Goal: Ask a question: Seek information or help from site administrators or community

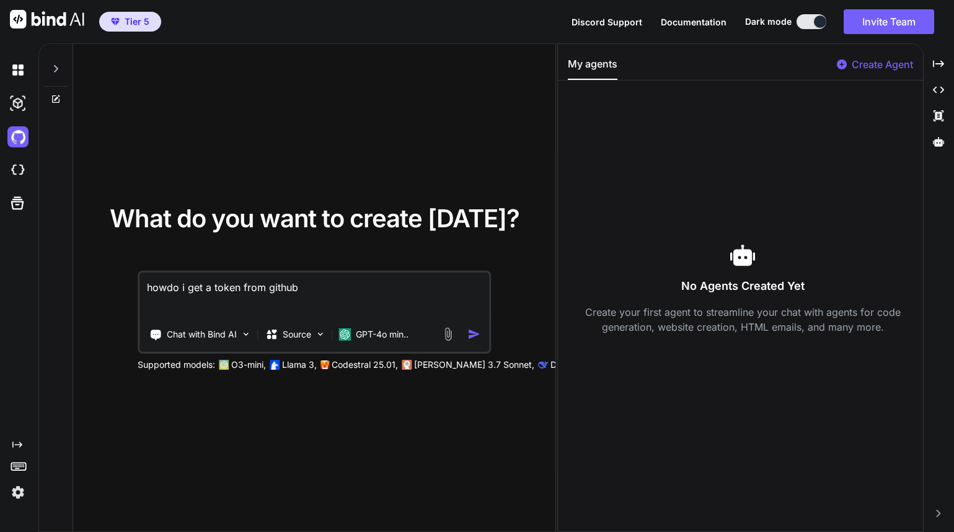
click at [48, 22] on img at bounding box center [47, 19] width 74 height 19
click at [17, 492] on img at bounding box center [17, 492] width 21 height 21
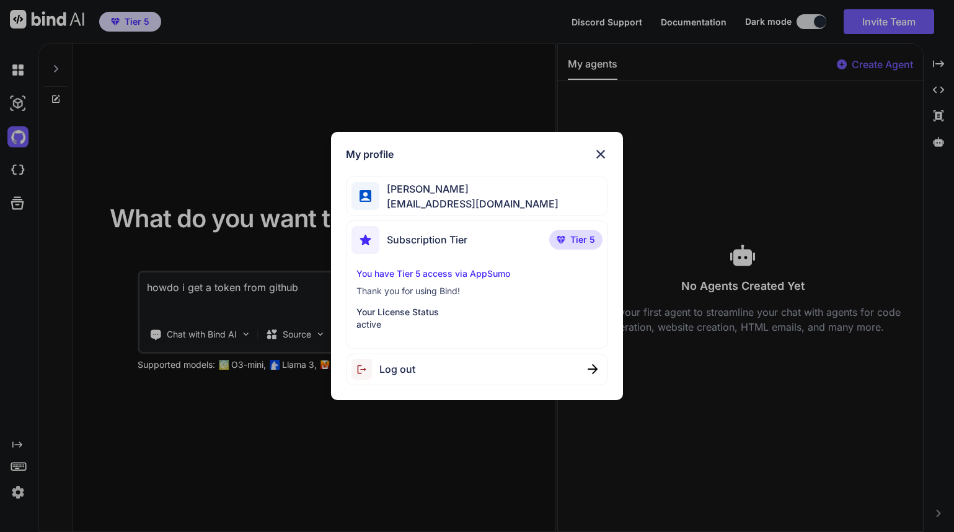
click at [384, 371] on span "Log out" at bounding box center [397, 369] width 36 height 15
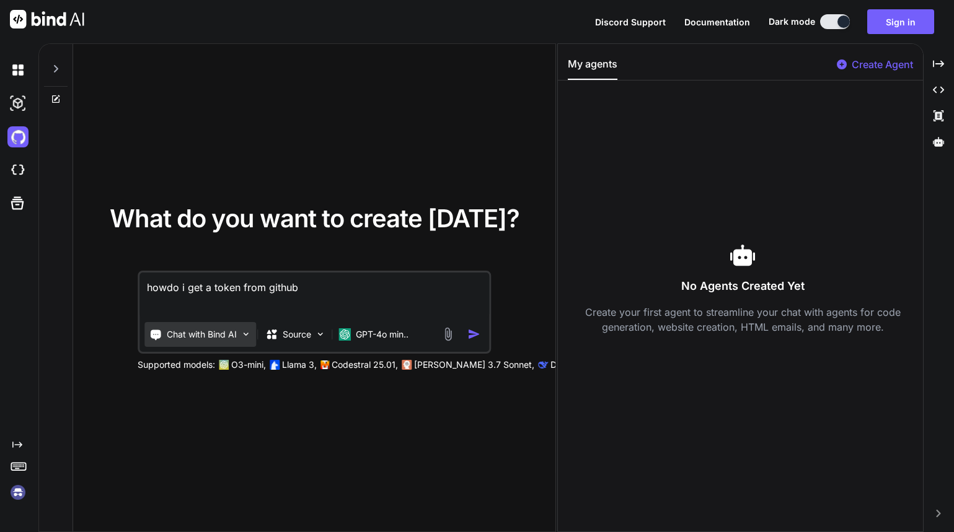
click at [229, 338] on p "Chat with Bind AI" at bounding box center [202, 335] width 70 height 12
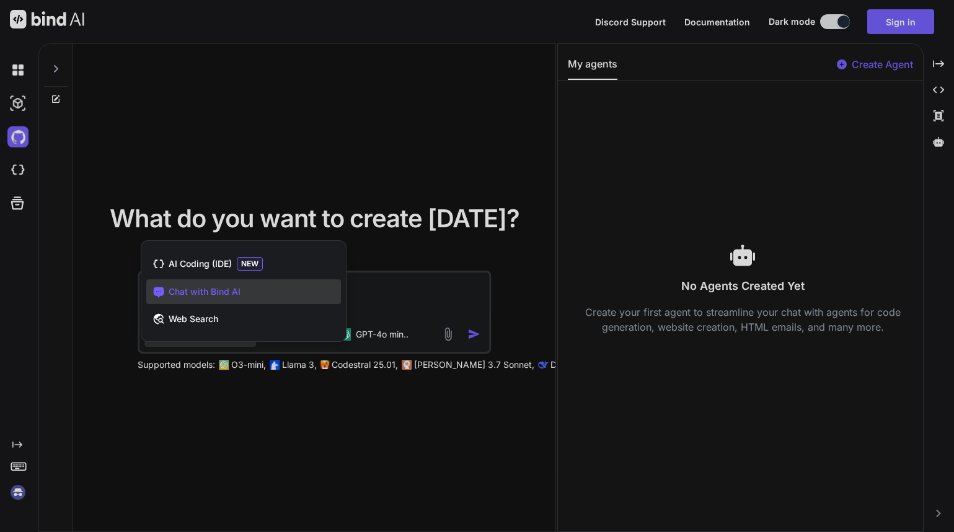
click at [228, 289] on span "Chat with Bind AI" at bounding box center [205, 292] width 72 height 12
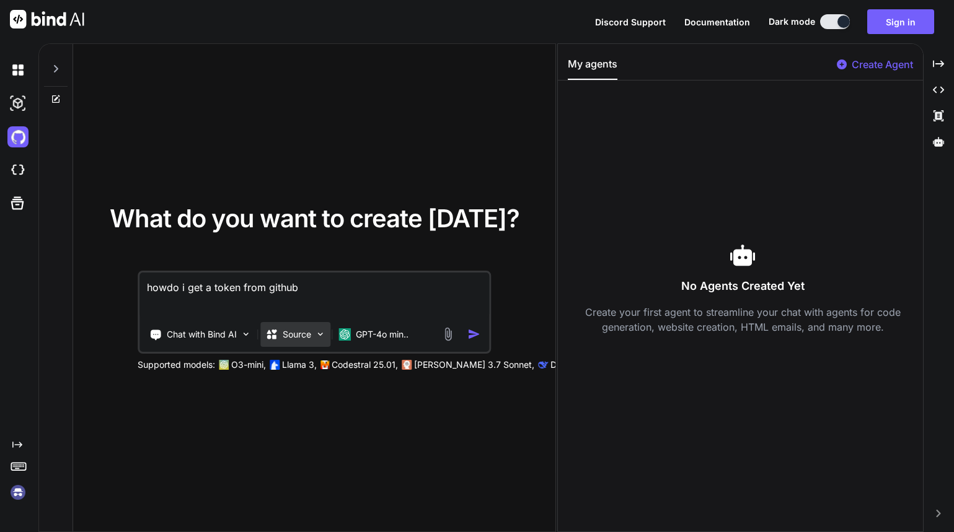
click at [313, 342] on div "Source" at bounding box center [295, 334] width 70 height 25
type textarea "x"
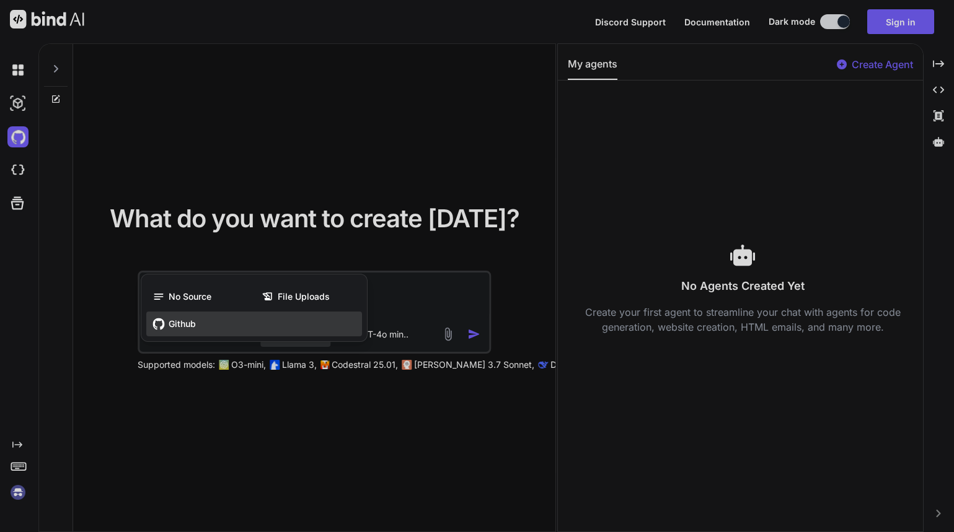
click at [200, 322] on div "Github" at bounding box center [254, 324] width 216 height 25
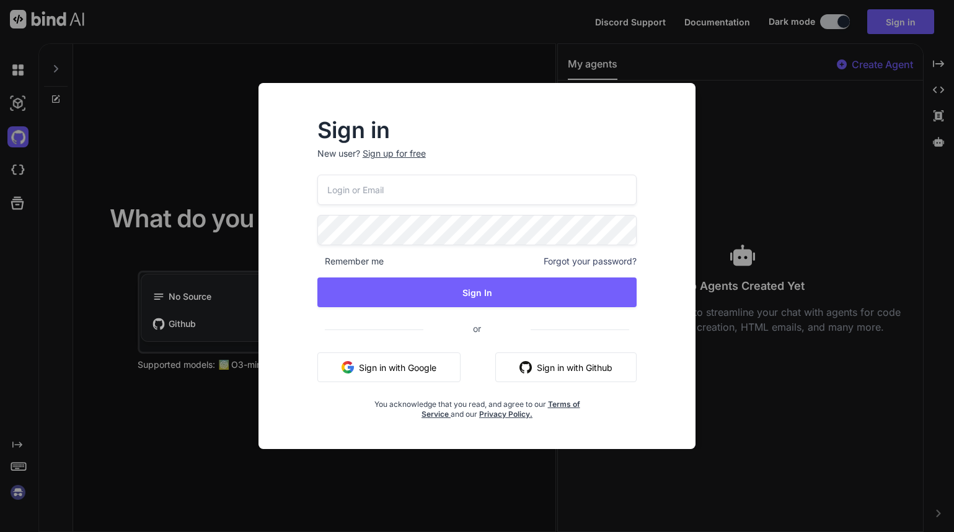
click at [384, 372] on button "Sign in with Google" at bounding box center [388, 368] width 143 height 30
click at [404, 374] on button "Sign in with Google" at bounding box center [388, 368] width 143 height 30
click at [537, 373] on button "Sign in with Github" at bounding box center [565, 368] width 141 height 30
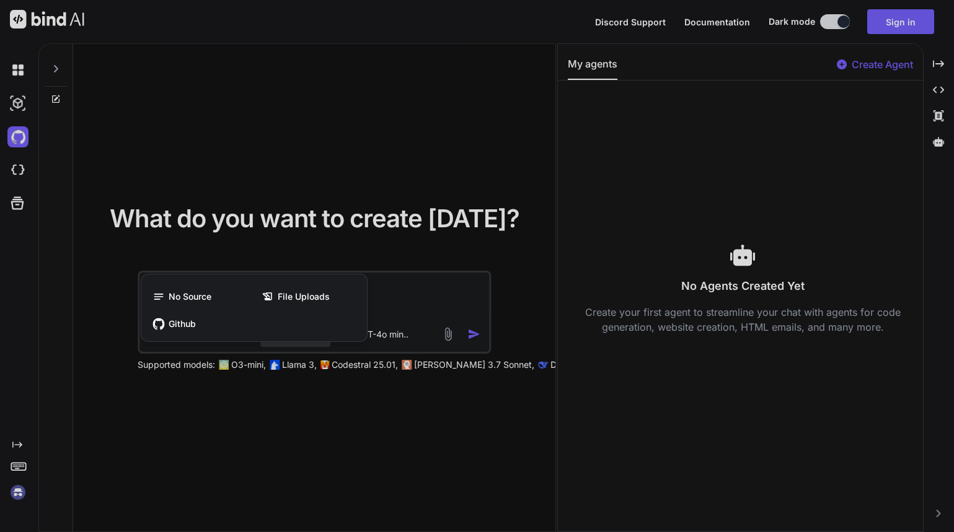
click at [407, 250] on div at bounding box center [477, 266] width 954 height 532
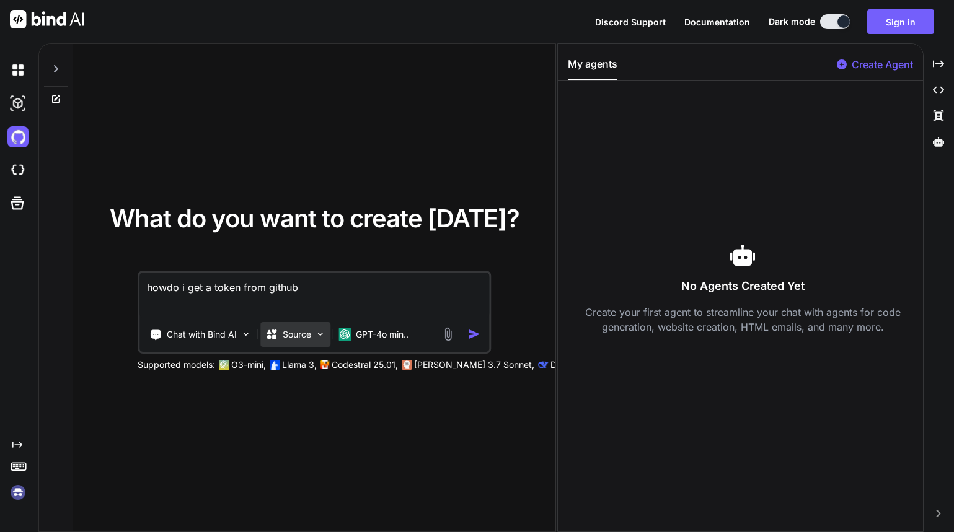
click at [311, 333] on p "Source" at bounding box center [297, 335] width 29 height 12
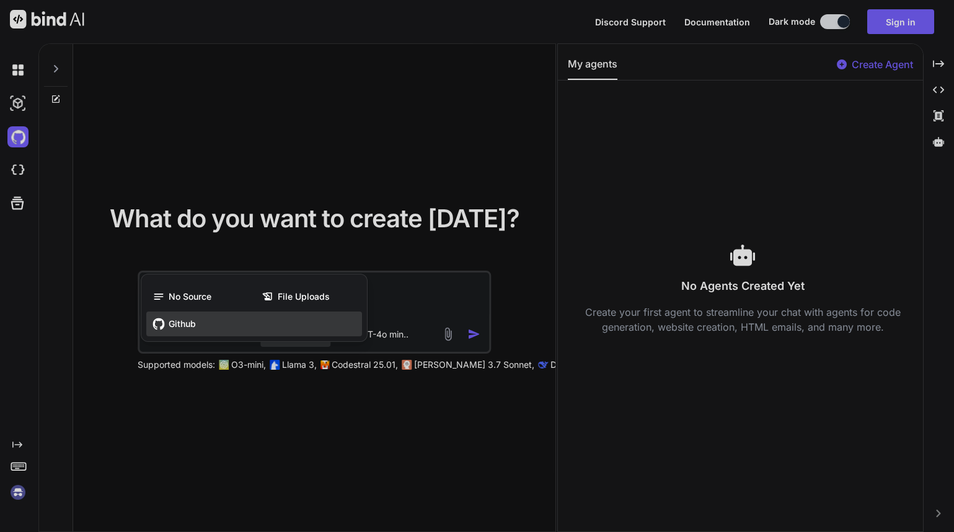
click at [299, 332] on div "Github" at bounding box center [254, 324] width 216 height 25
click at [738, 108] on div at bounding box center [477, 266] width 954 height 532
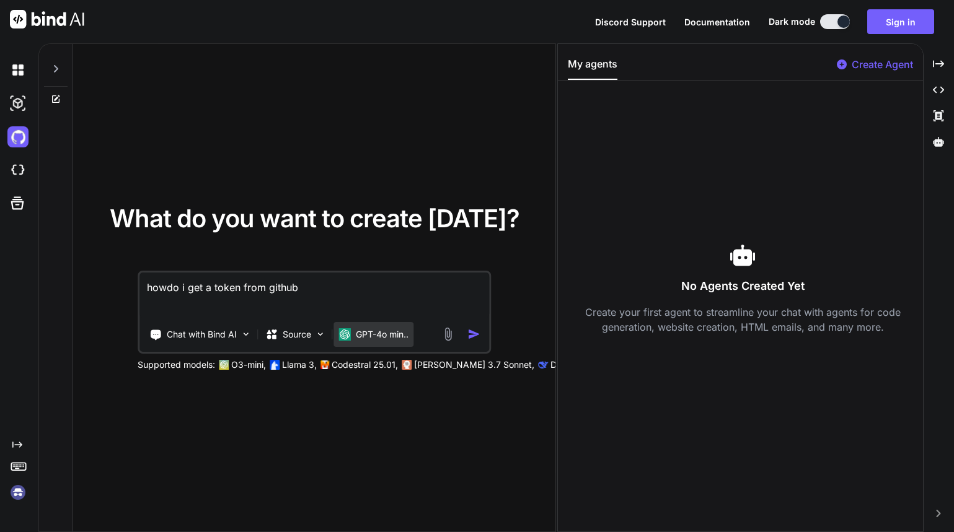
click at [385, 339] on p "GPT-4o min.." at bounding box center [382, 335] width 53 height 12
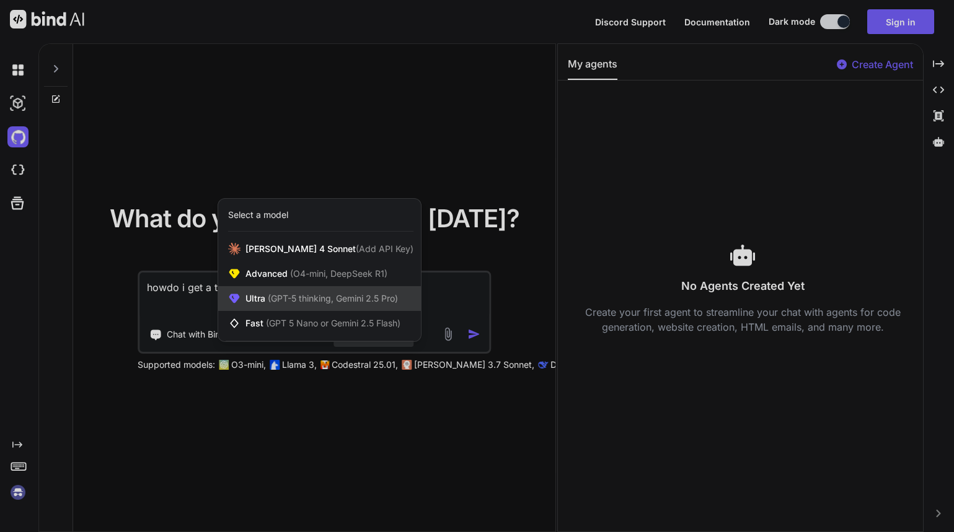
click at [321, 301] on span "(GPT-5 thinking, Gemini 2.5 Pro)" at bounding box center [331, 298] width 133 height 11
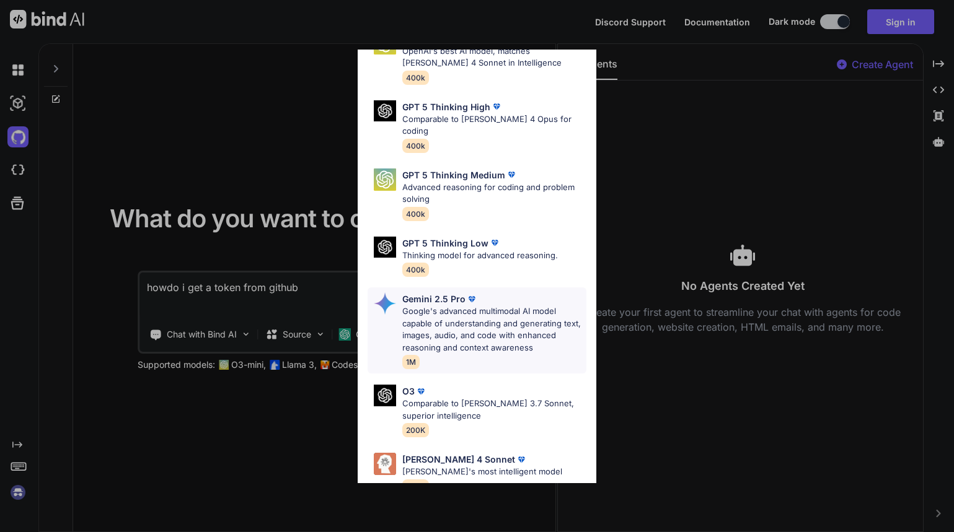
scroll to position [124, 0]
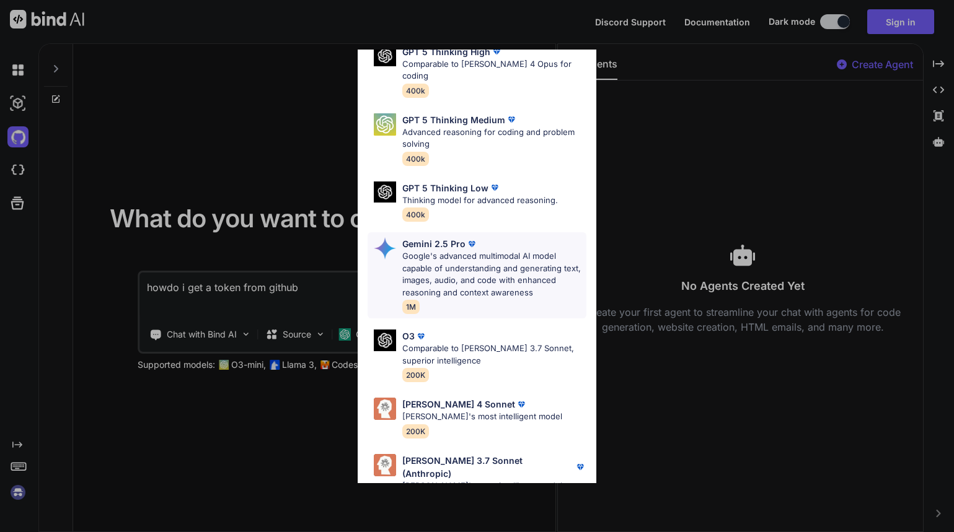
click at [418, 262] on p "Google's advanced multimodal AI model capable of understanding and generating t…" at bounding box center [494, 274] width 184 height 48
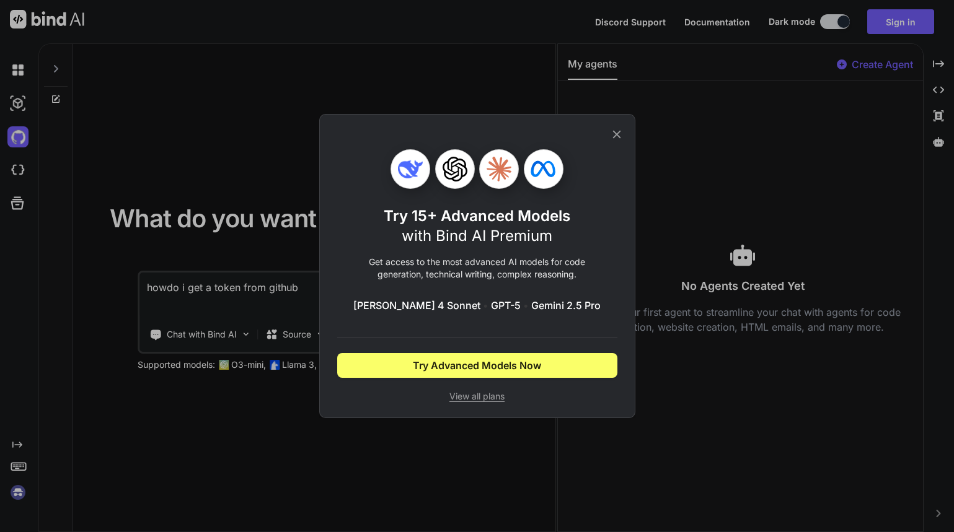
scroll to position [0, 0]
click at [469, 400] on span "View all plans" at bounding box center [477, 397] width 280 height 12
click at [616, 138] on icon at bounding box center [617, 135] width 14 height 14
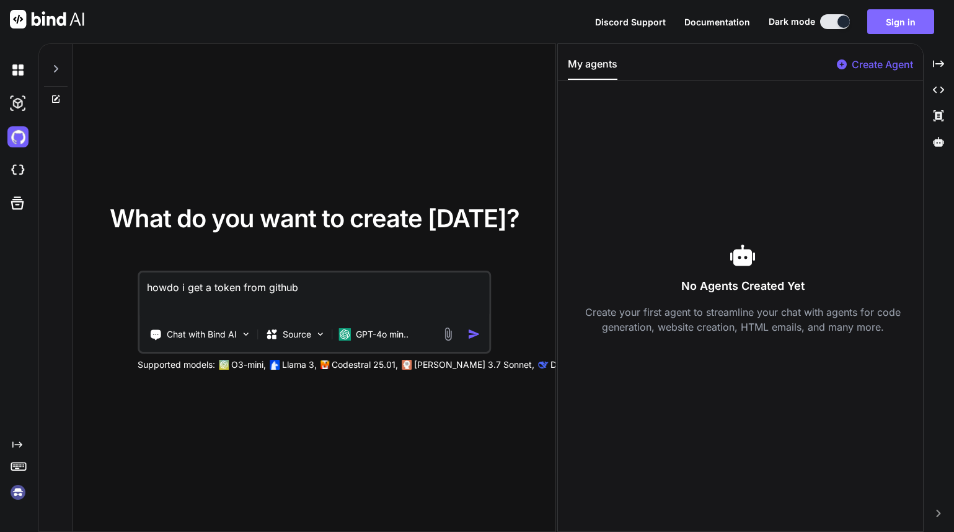
click at [917, 24] on button "Sign in" at bounding box center [900, 21] width 67 height 25
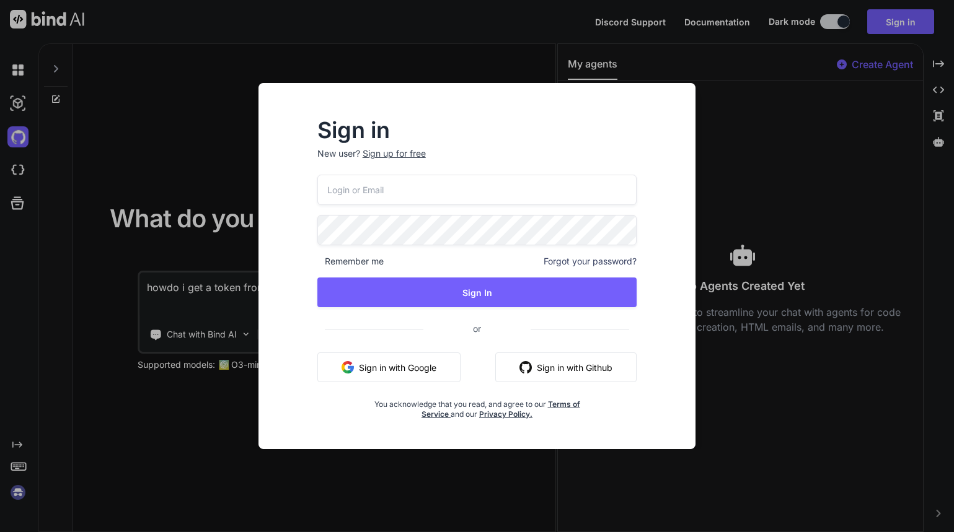
click at [404, 373] on button "Sign in with Google" at bounding box center [388, 368] width 143 height 30
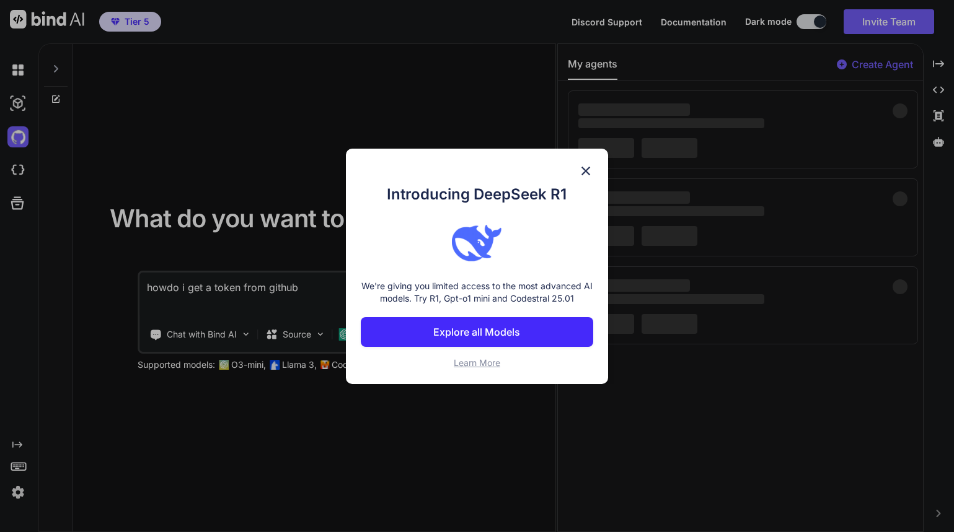
click at [474, 338] on p "Explore all Models" at bounding box center [476, 332] width 87 height 15
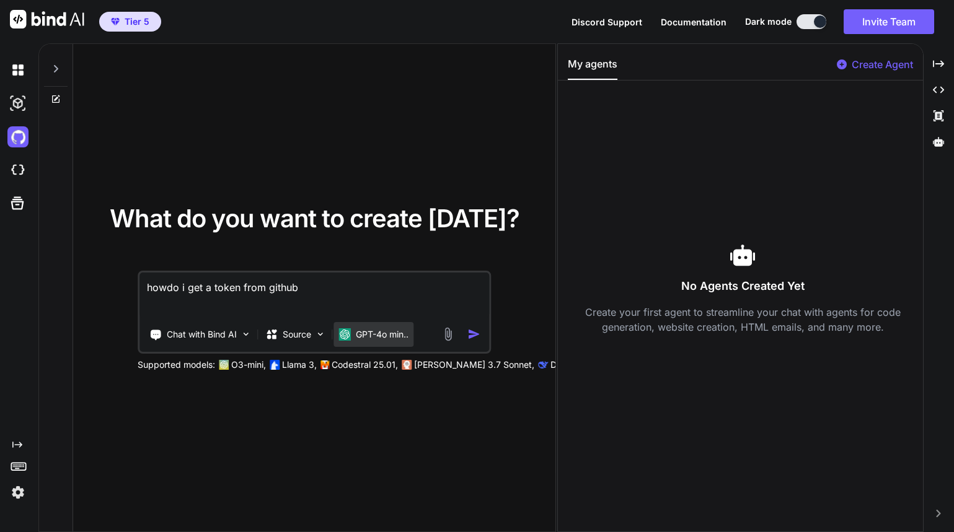
click at [382, 330] on p "GPT-4o min.." at bounding box center [382, 335] width 53 height 12
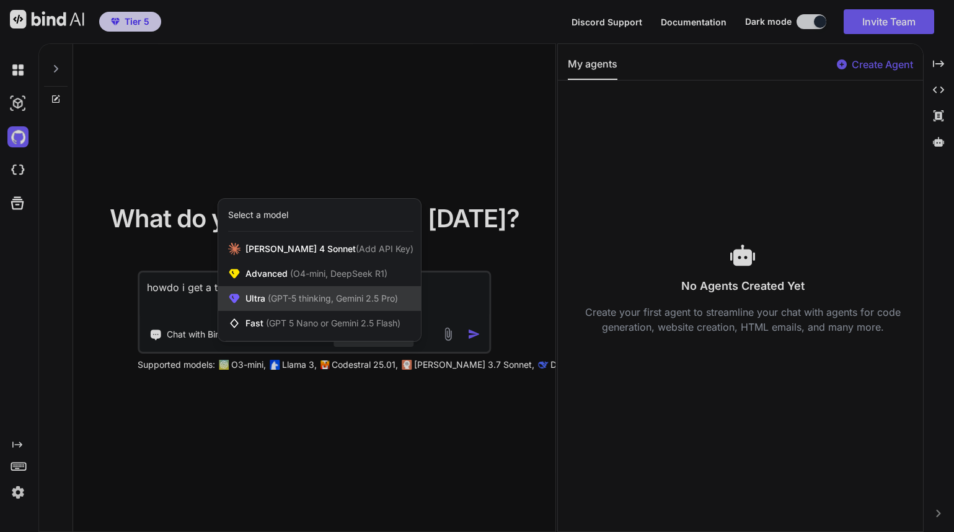
click at [324, 299] on span "(GPT-5 thinking, Gemini 2.5 Pro)" at bounding box center [331, 298] width 133 height 11
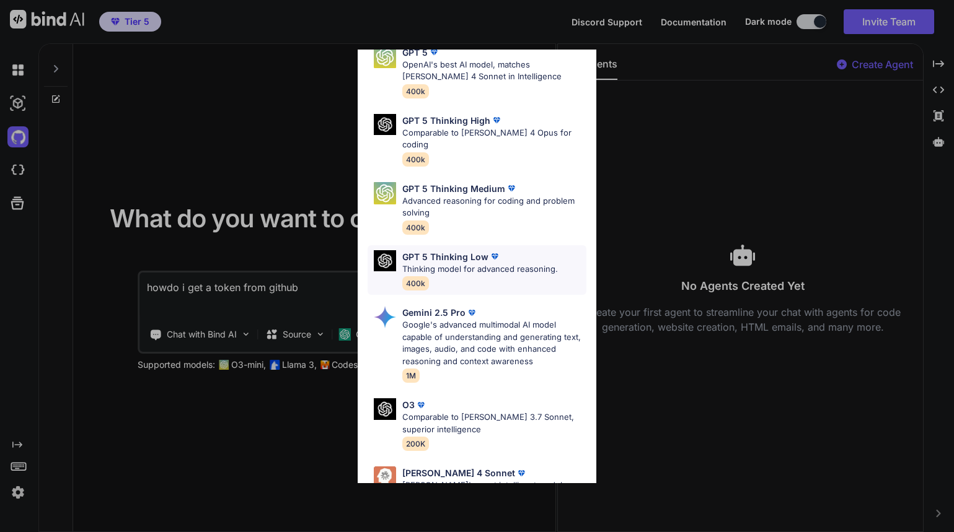
scroll to position [62, 0]
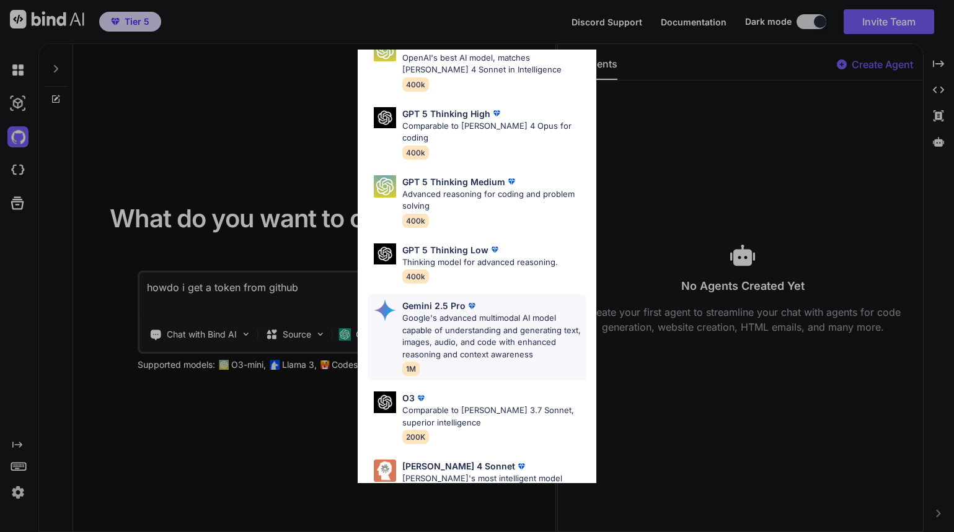
click at [454, 335] on p "Google's advanced multimodal AI model capable of understanding and generating t…" at bounding box center [494, 336] width 184 height 48
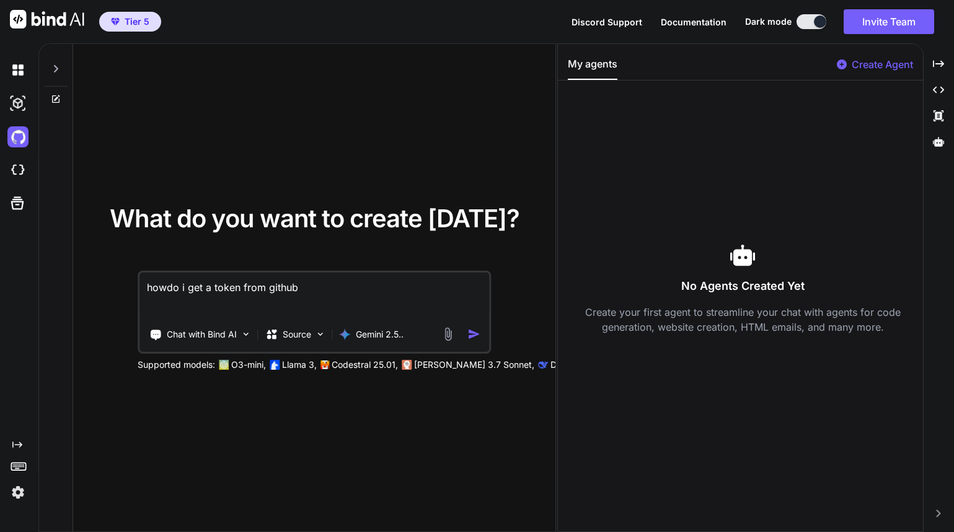
click at [317, 298] on textarea "howdo i get a token from github" at bounding box center [314, 296] width 350 height 46
drag, startPoint x: 338, startPoint y: 281, endPoint x: 102, endPoint y: 287, distance: 236.3
click at [102, 287] on div "What do you want to create [DATE]? howdo i get a token from github Chat with Bi…" at bounding box center [314, 288] width 442 height 165
